Goal: Task Accomplishment & Management: Use online tool/utility

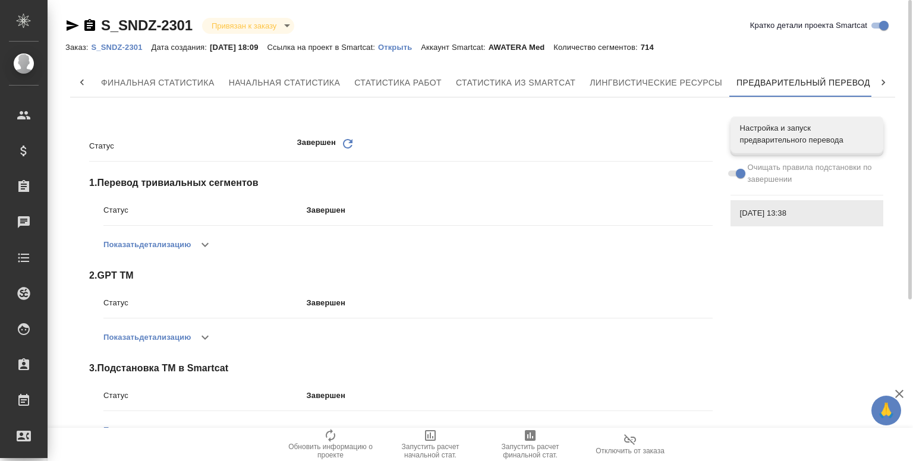
scroll to position [0, 5]
click at [67, 21] on icon "button" at bounding box center [73, 25] width 12 height 11
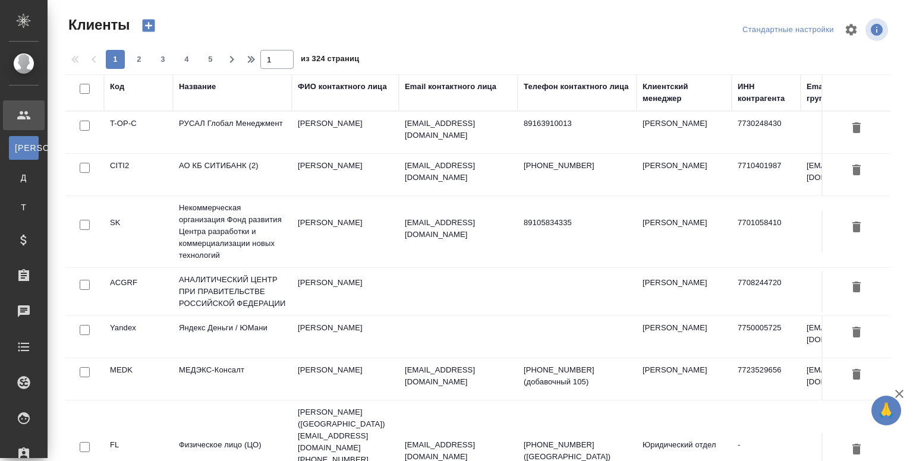
select select "RU"
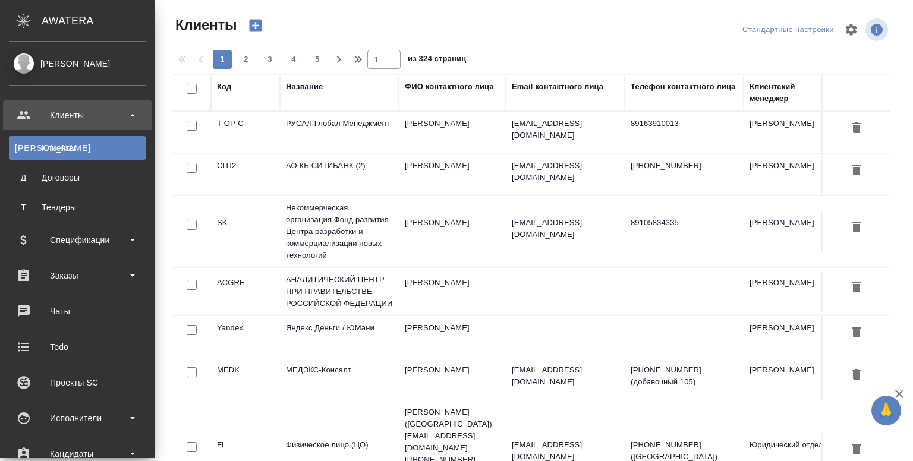
select select "RU"
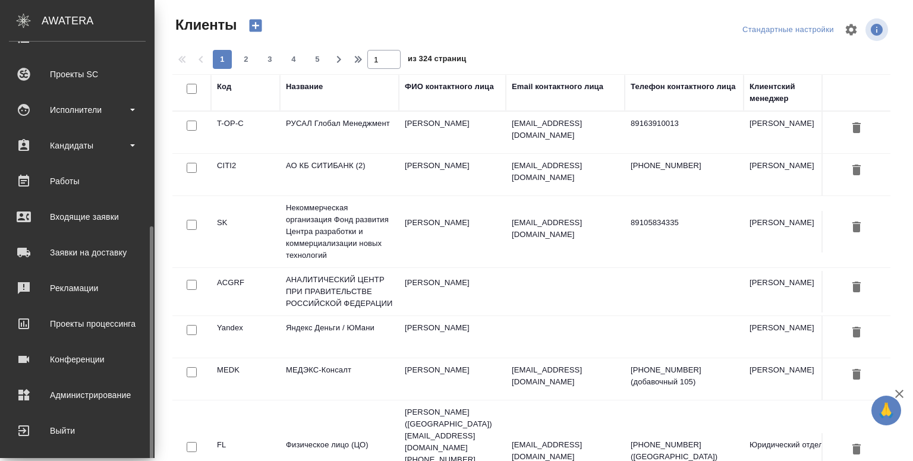
scroll to position [314, 0]
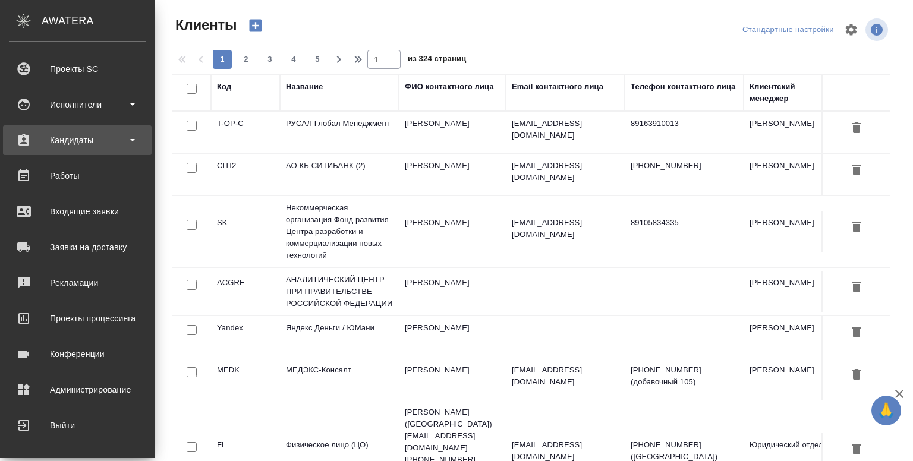
click at [71, 134] on div "Кандидаты" at bounding box center [77, 140] width 137 height 18
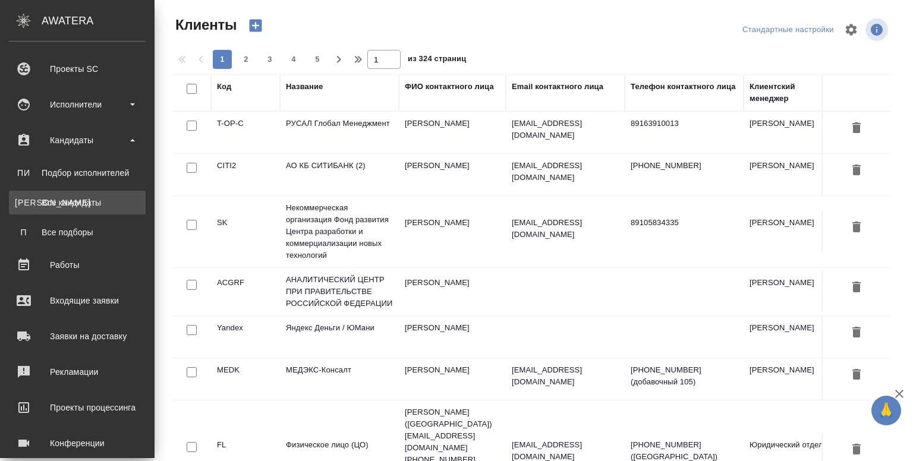
click at [71, 205] on div "Все кандидаты" at bounding box center [77, 203] width 125 height 12
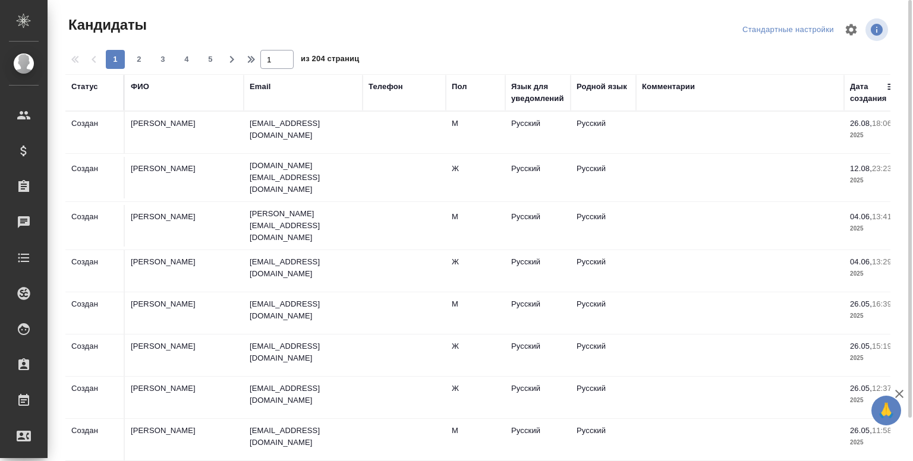
click at [190, 129] on td "Гвоздиков Андрей" at bounding box center [184, 133] width 119 height 42
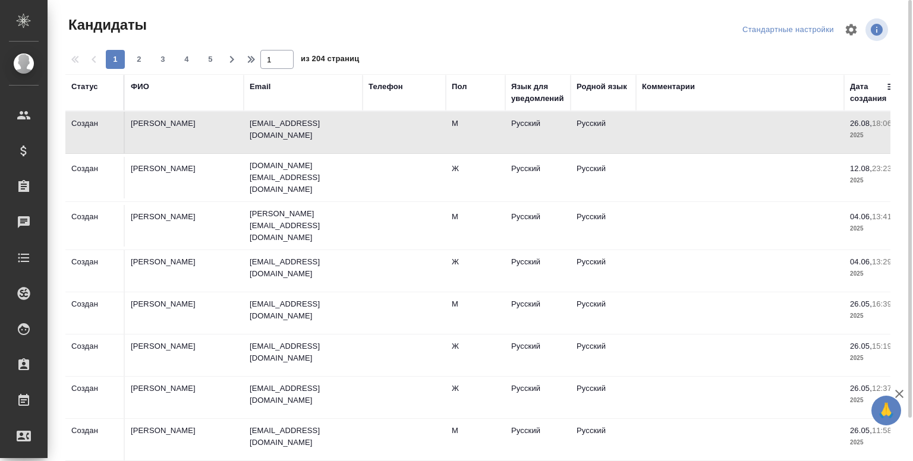
click at [190, 129] on td "Гвоздиков Андрей" at bounding box center [184, 133] width 119 height 42
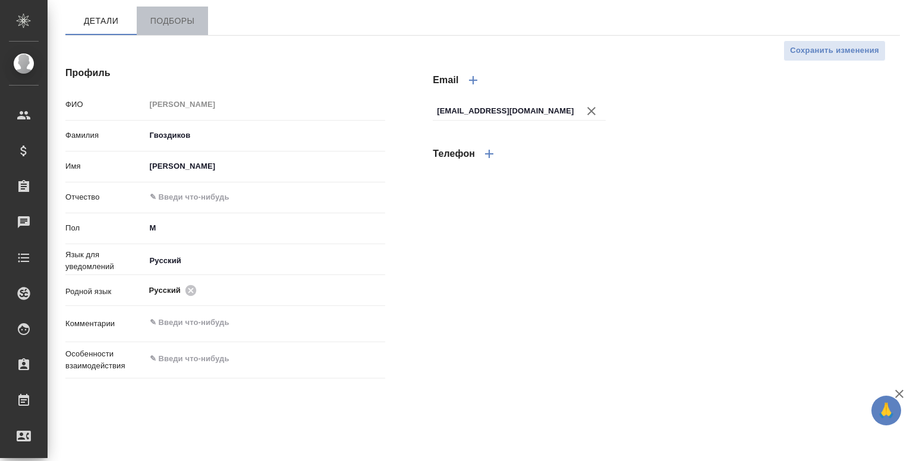
click at [176, 16] on span "Подборы" at bounding box center [172, 21] width 57 height 15
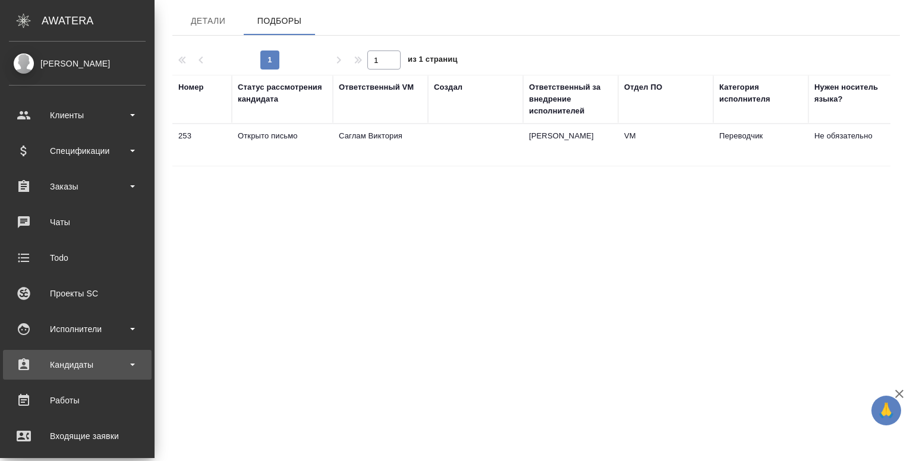
click at [50, 370] on div "Кандидаты" at bounding box center [77, 365] width 137 height 18
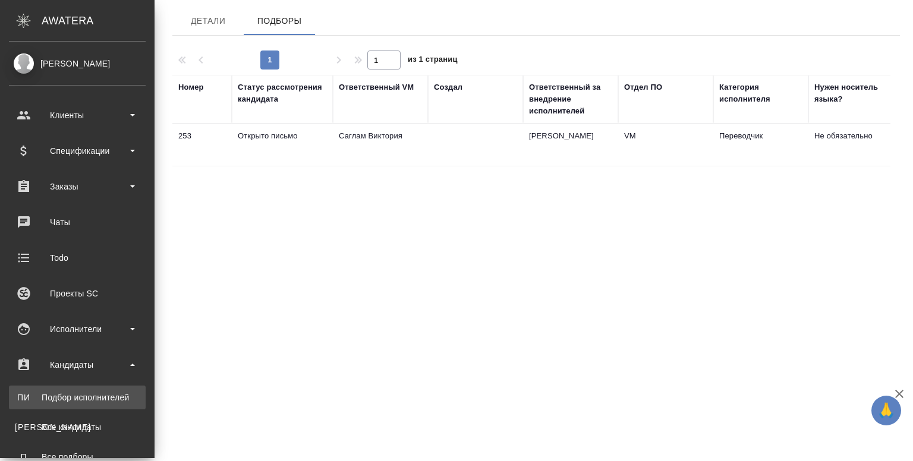
click at [61, 395] on div "Подбор исполнителей" at bounding box center [77, 398] width 125 height 12
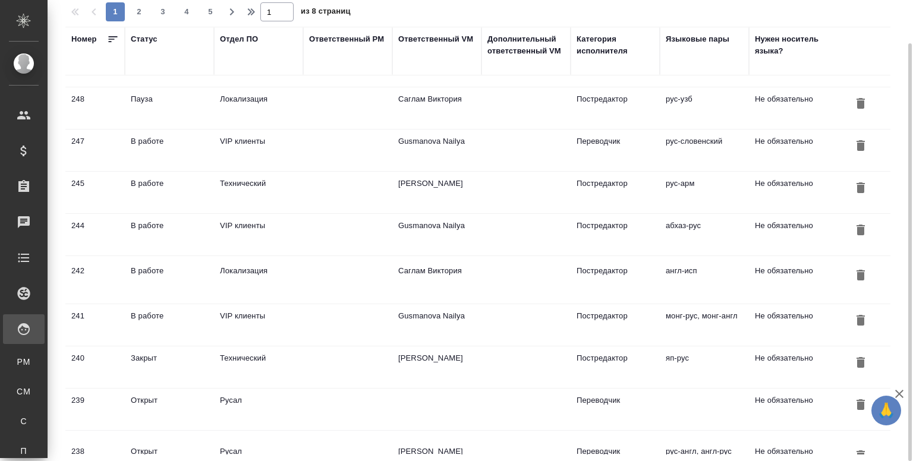
scroll to position [254, 0]
click at [315, 334] on td at bounding box center [347, 325] width 89 height 42
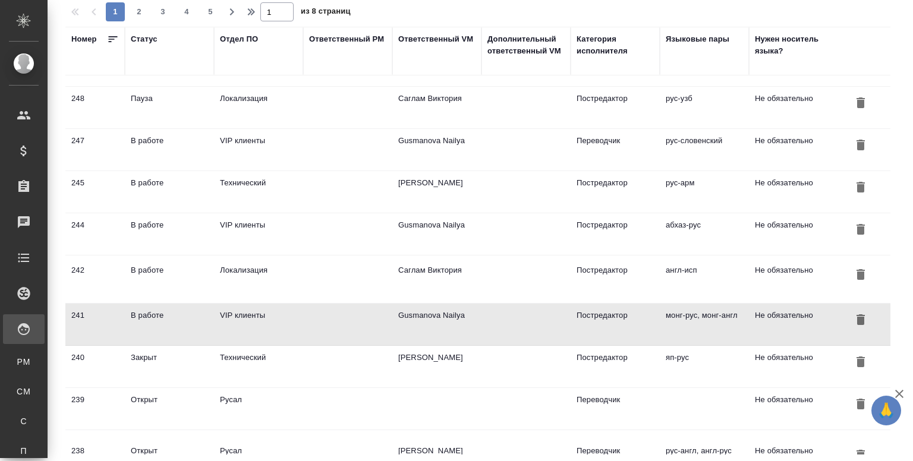
click at [219, 354] on td "Технический" at bounding box center [258, 367] width 89 height 42
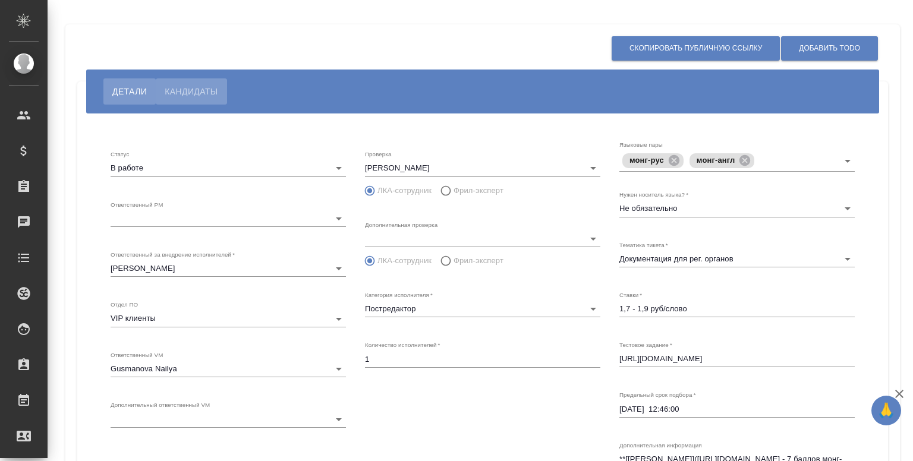
click at [195, 83] on button "Кандидаты" at bounding box center [191, 91] width 71 height 26
click at [194, 94] on span "Кандидаты" at bounding box center [191, 91] width 53 height 14
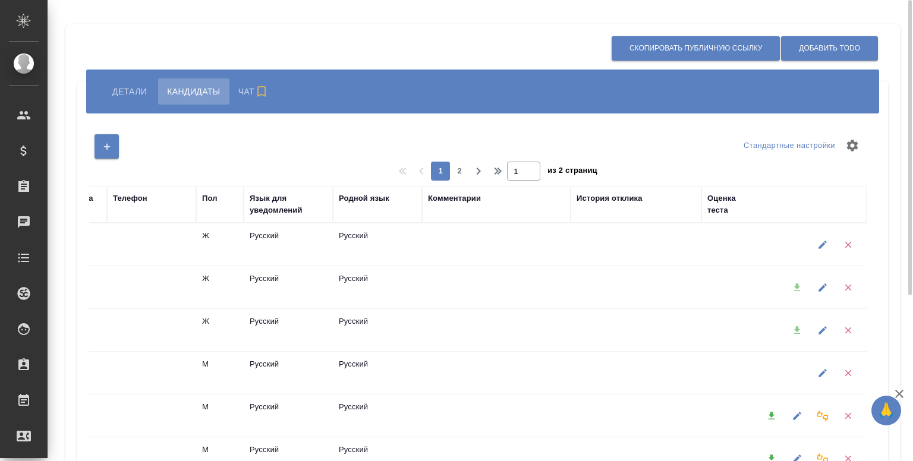
scroll to position [0, 385]
click at [794, 289] on div at bounding box center [797, 287] width 26 height 30
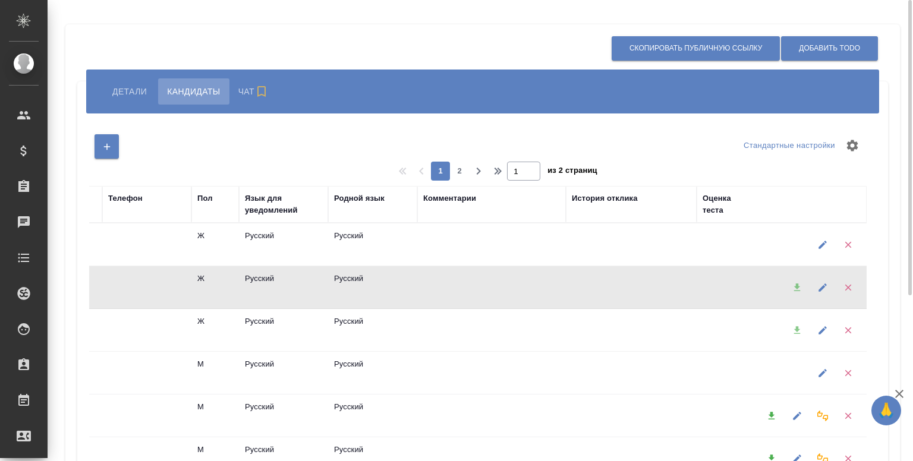
click at [796, 328] on div at bounding box center [797, 330] width 26 height 30
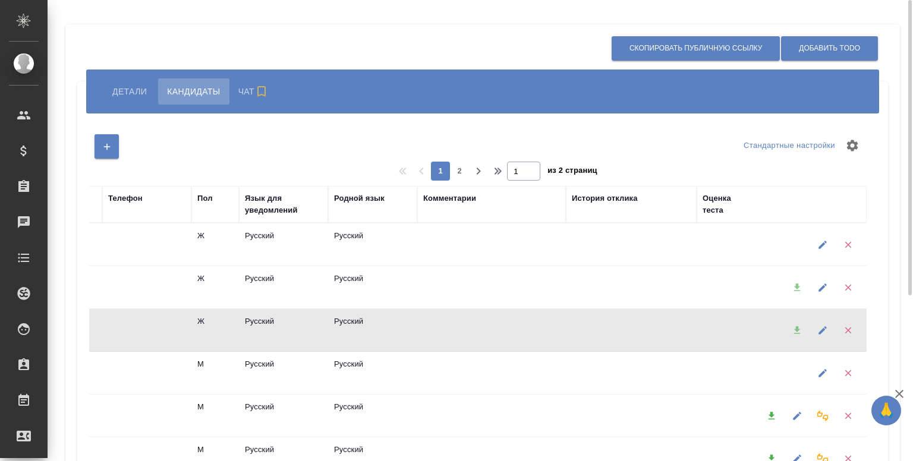
click at [796, 328] on div at bounding box center [797, 330] width 26 height 30
click at [770, 416] on icon "button" at bounding box center [771, 416] width 7 height 8
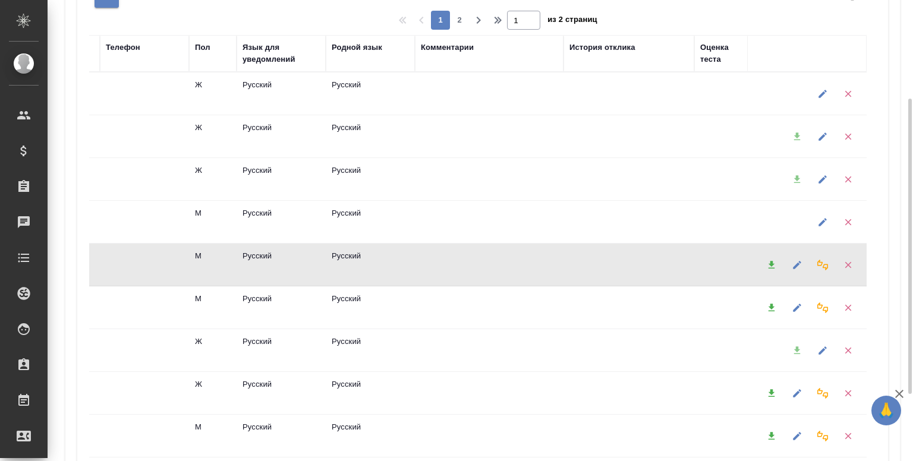
scroll to position [152, 0]
click at [770, 263] on icon "button" at bounding box center [771, 264] width 7 height 8
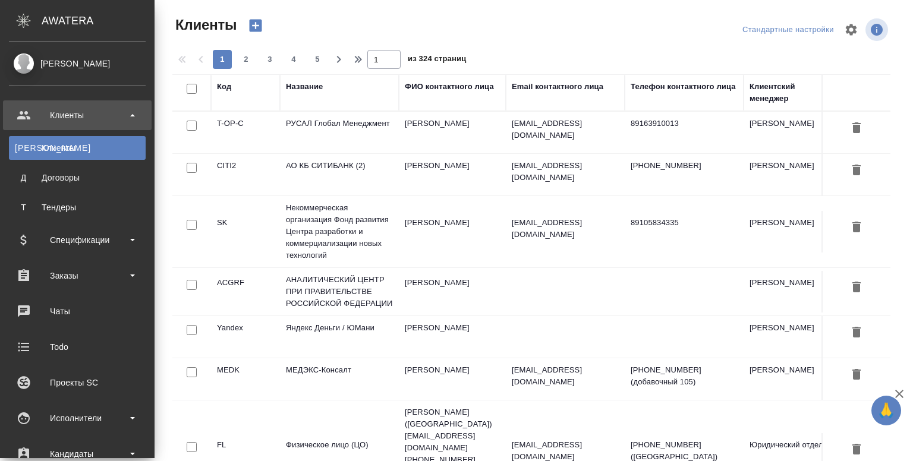
select select "RU"
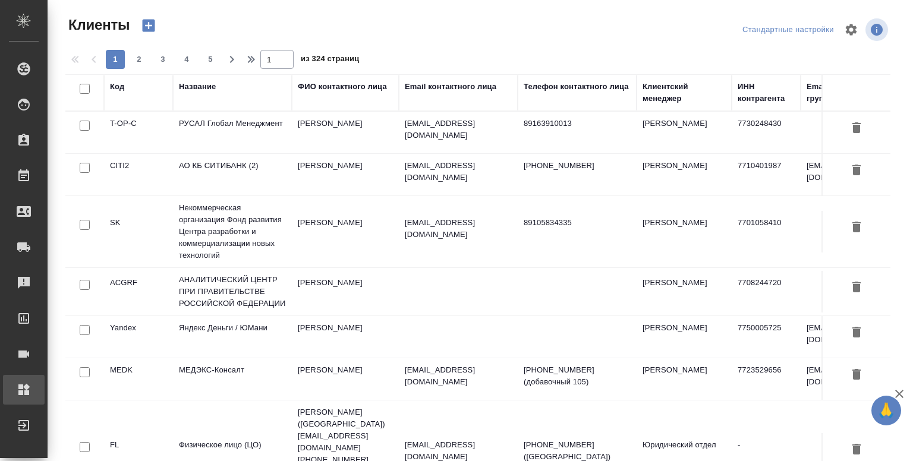
click at [24, 395] on div "Администрирование" at bounding box center [9, 390] width 30 height 18
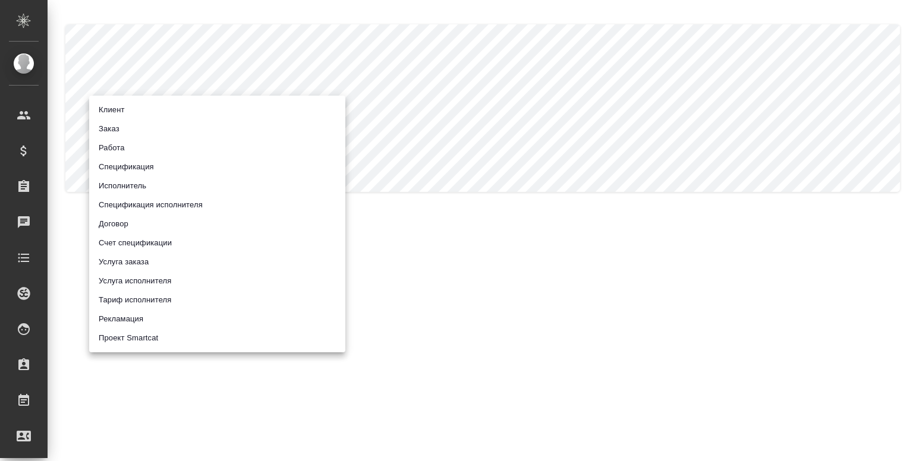
click at [132, 118] on body ".cls-1 fill:#fff; AWATERA [PERSON_NAME] Спецификации Заказы 0 Чаты Todo Проекты…" at bounding box center [456, 230] width 913 height 461
click at [620, 61] on div at bounding box center [456, 230] width 913 height 461
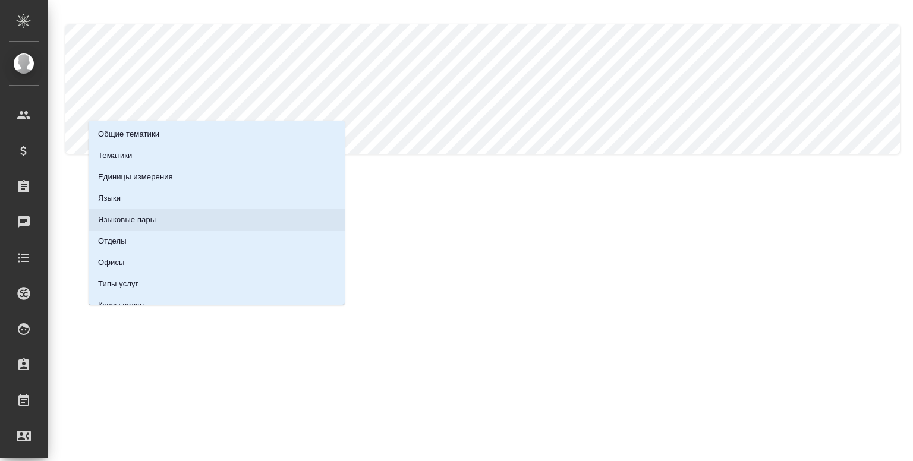
scroll to position [140, 0]
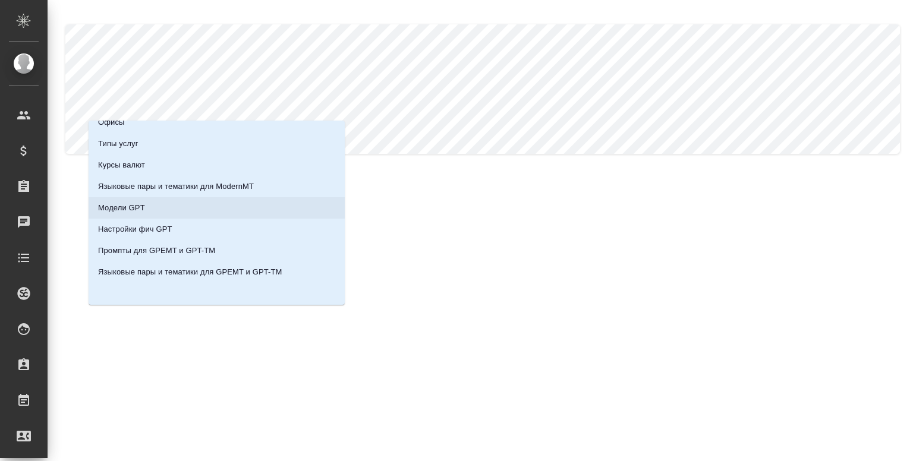
click at [147, 211] on li "Модели GPT" at bounding box center [217, 207] width 256 height 21
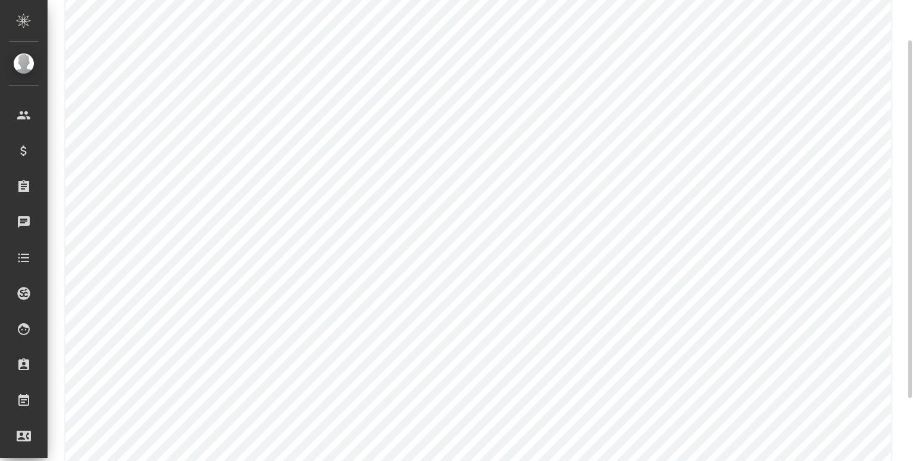
scroll to position [84, 0]
